Goal: Transaction & Acquisition: Purchase product/service

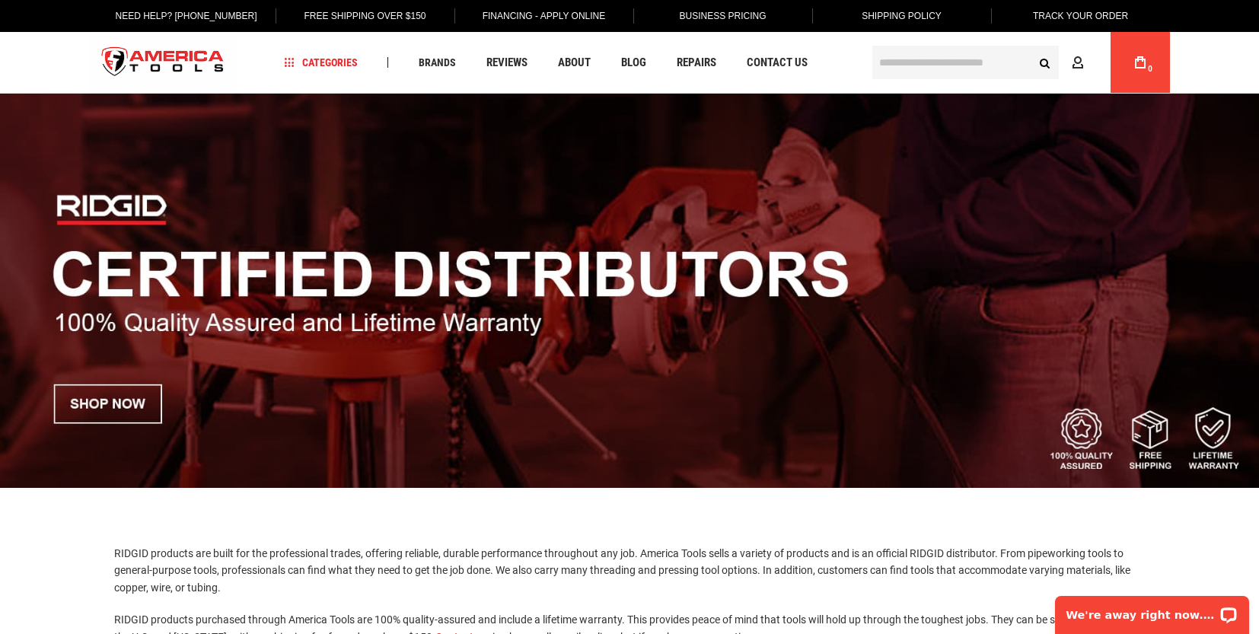
click at [910, 60] on input "text" at bounding box center [965, 62] width 186 height 33
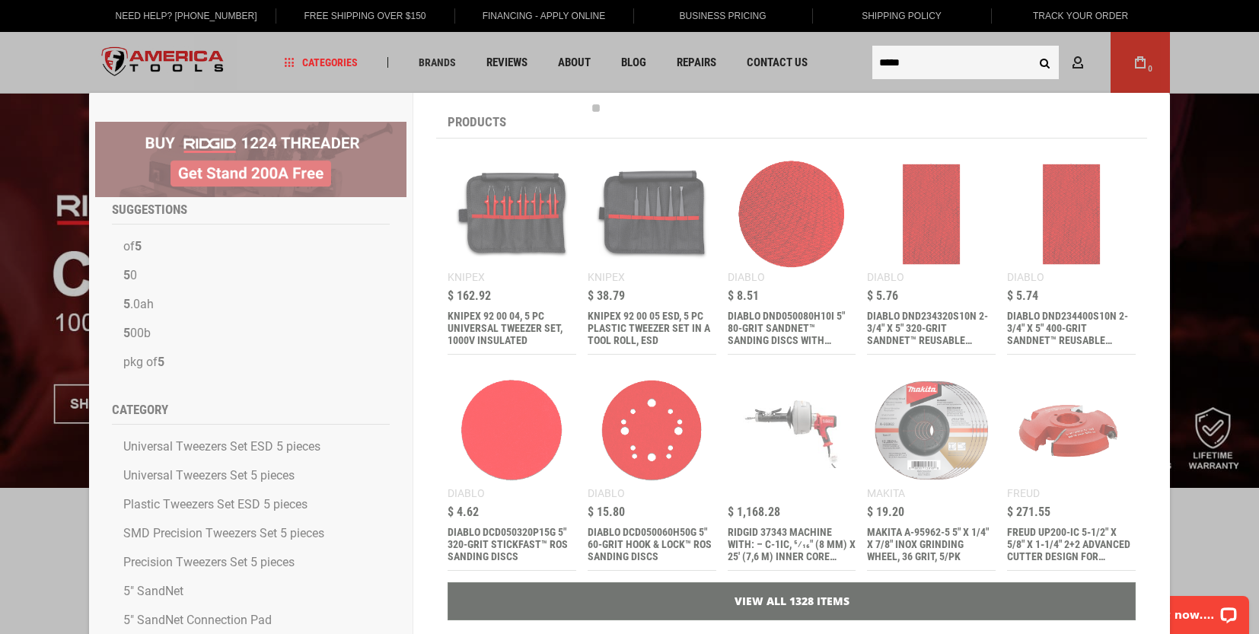
type input "*****"
click at [1030, 48] on button "Search" at bounding box center [1044, 62] width 29 height 29
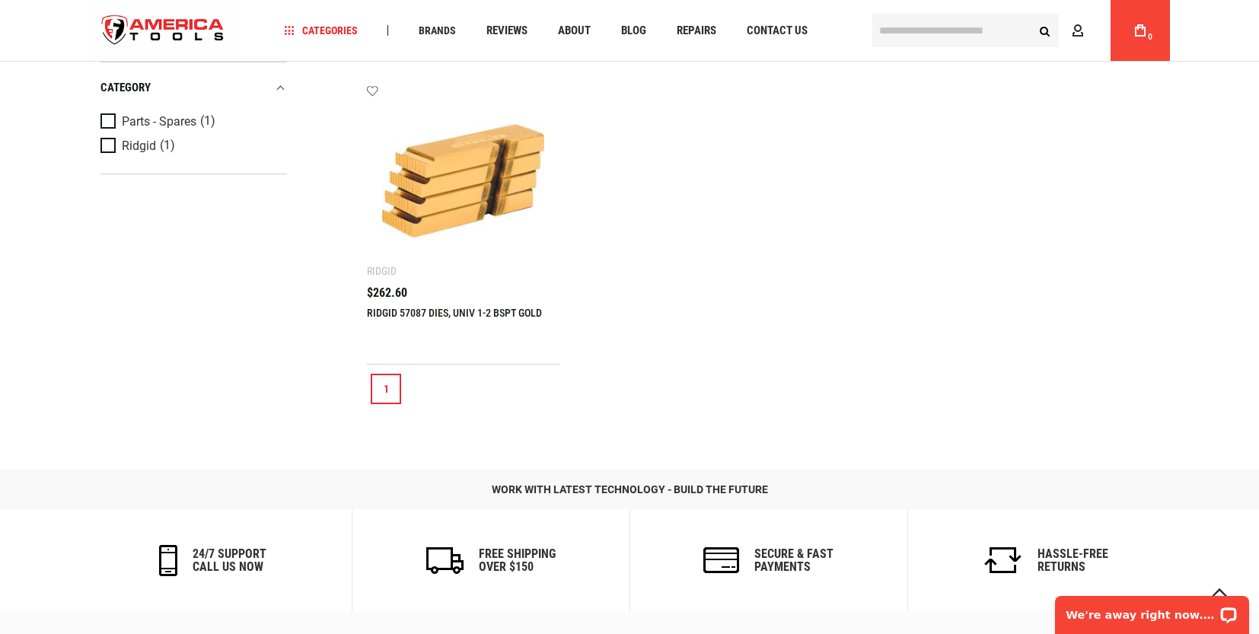
scroll to position [457, 0]
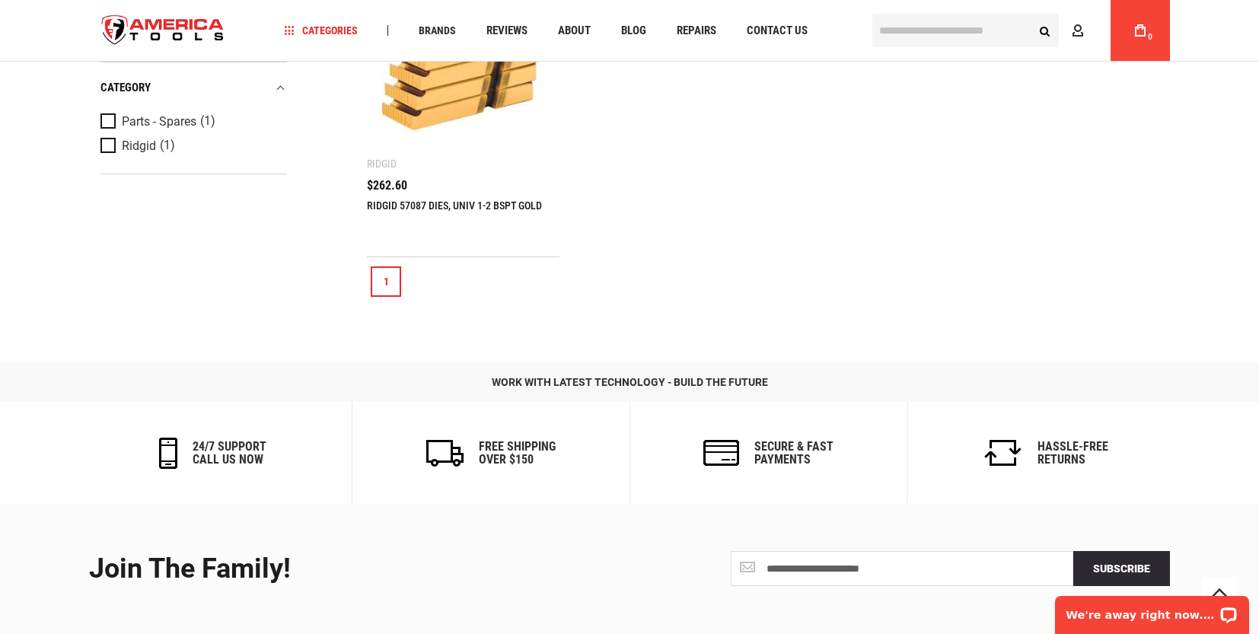
click at [495, 212] on link "RIDGID 57087 DIES, UNIV 1-2 BSPT GOLD" at bounding box center [454, 205] width 175 height 12
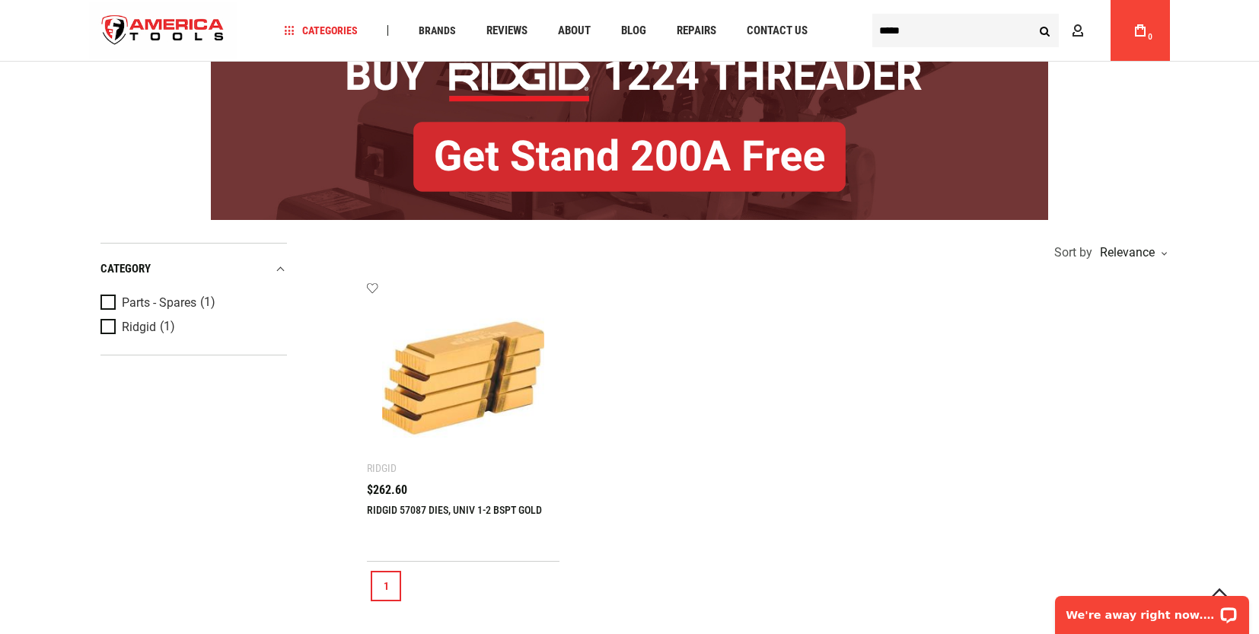
scroll to position [304, 0]
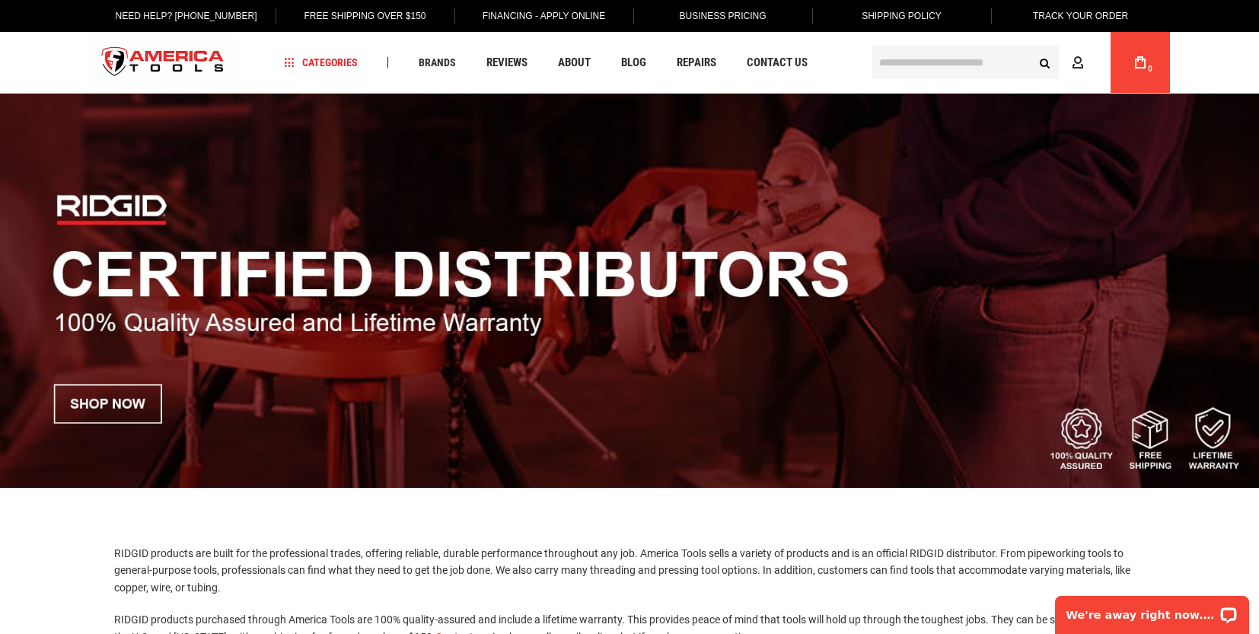
click at [916, 63] on input "text" at bounding box center [965, 62] width 186 height 33
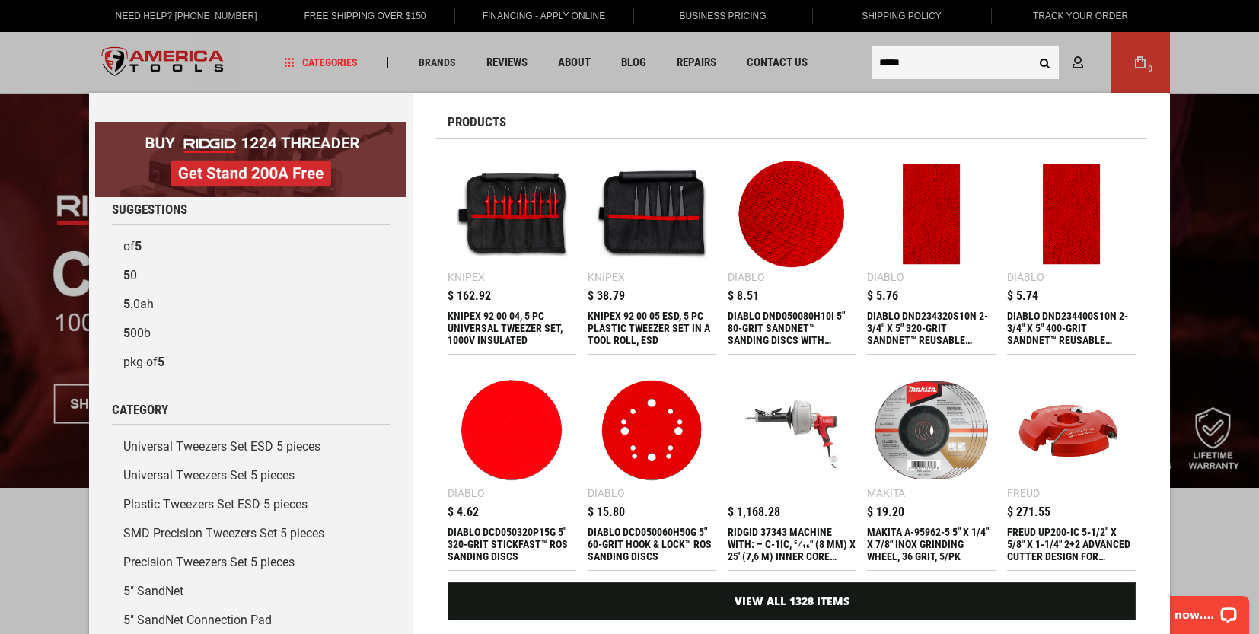
type input "*****"
click at [1030, 48] on button "Search" at bounding box center [1044, 62] width 29 height 29
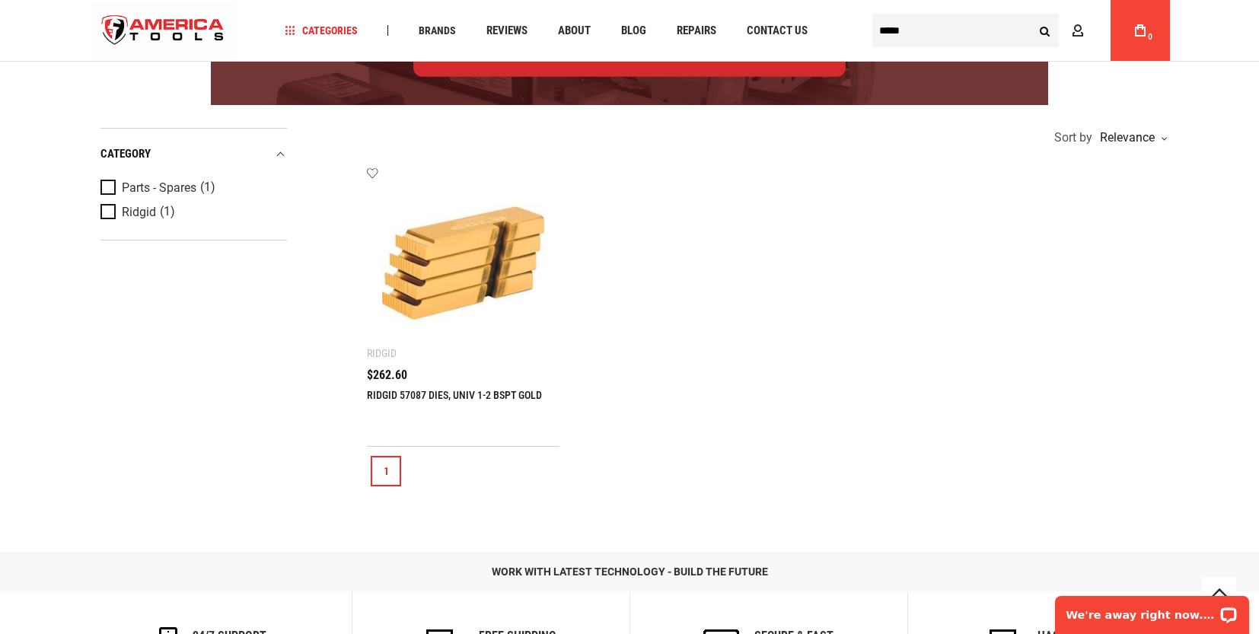
scroll to position [457, 0]
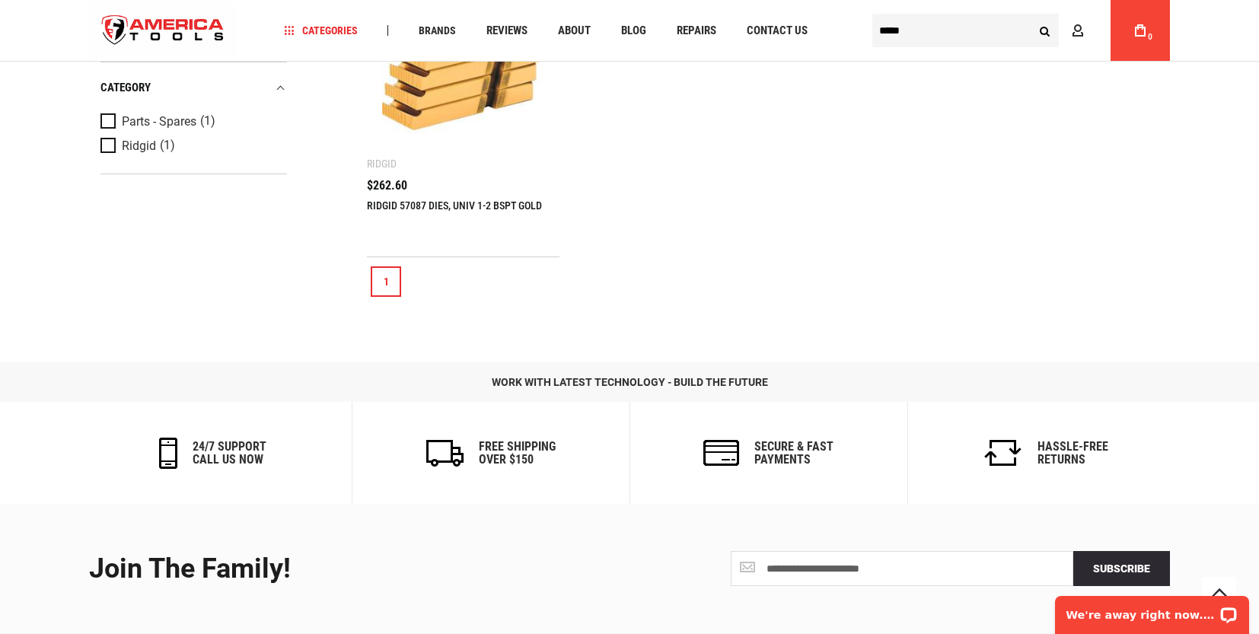
click at [449, 212] on link "RIDGID 57087 DIES, UNIV 1-2 BSPT GOLD" at bounding box center [454, 205] width 175 height 12
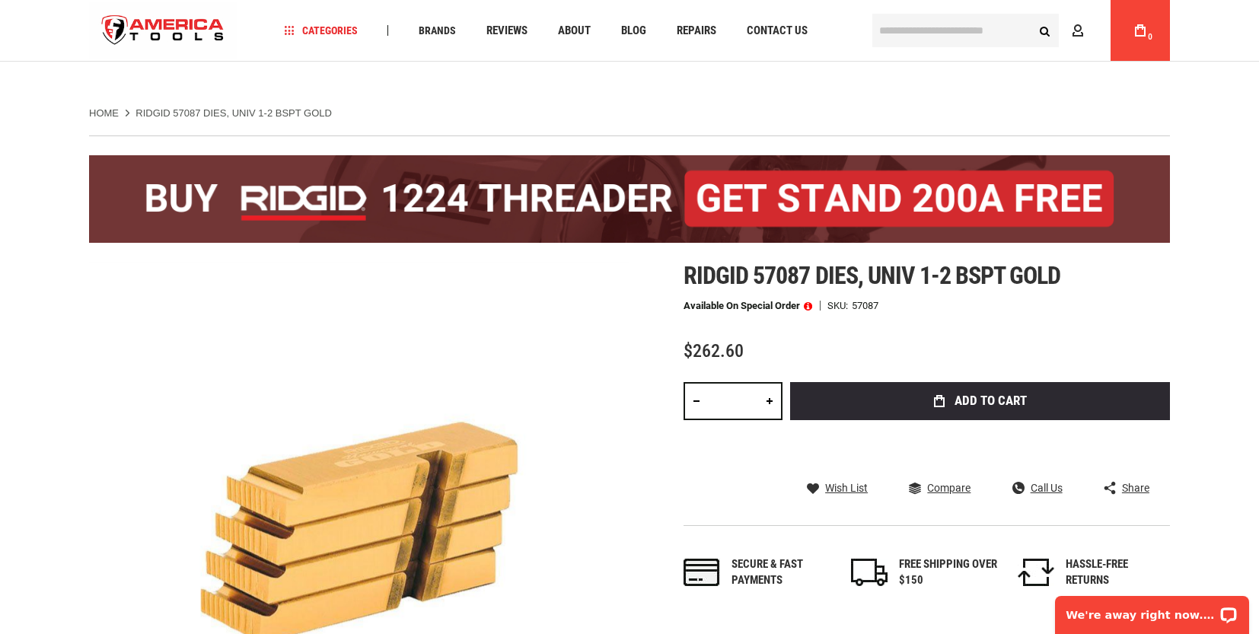
scroll to position [152, 0]
